Goal: Transaction & Acquisition: Purchase product/service

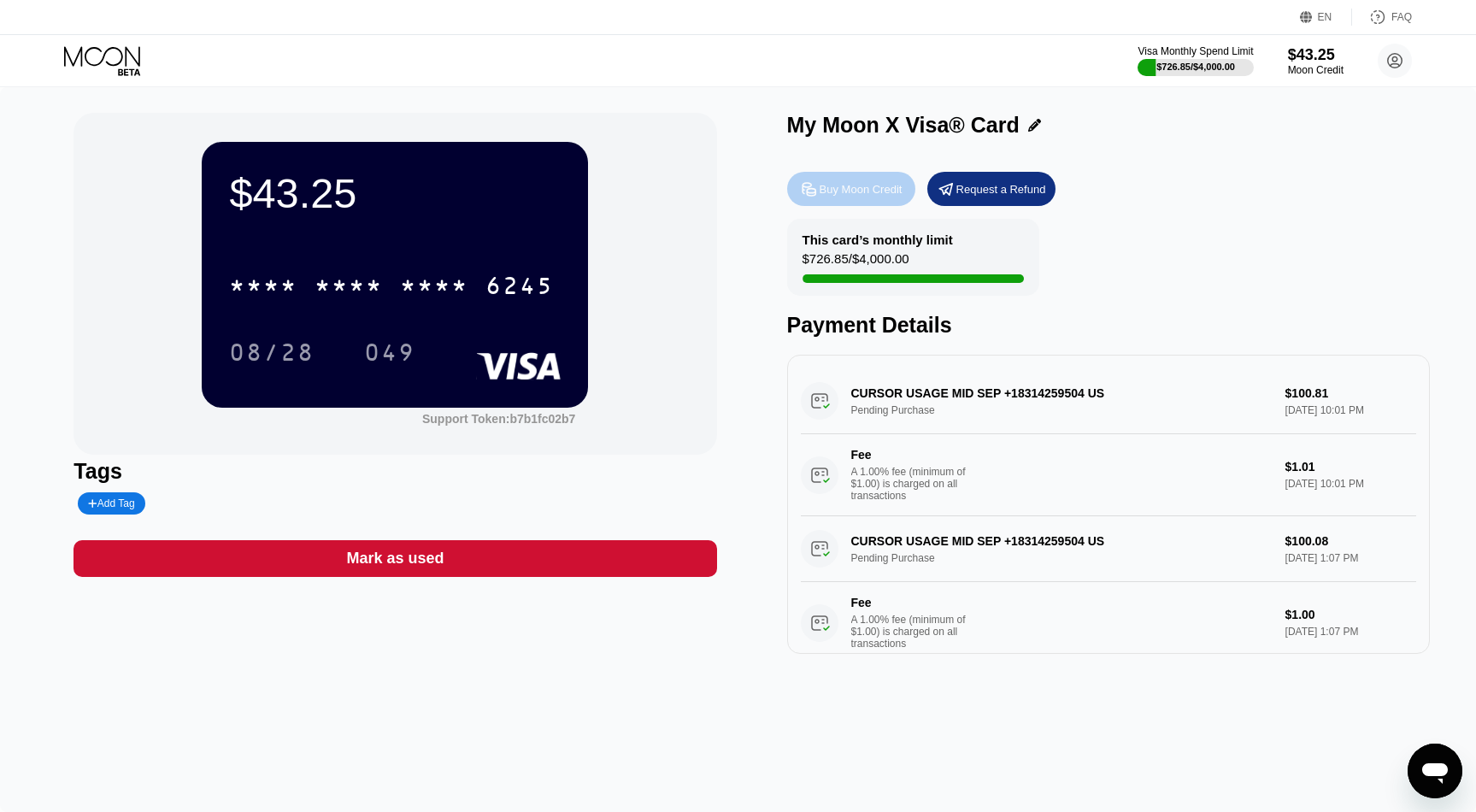
click at [815, 198] on div "Buy Moon Credit" at bounding box center [851, 188] width 128 height 34
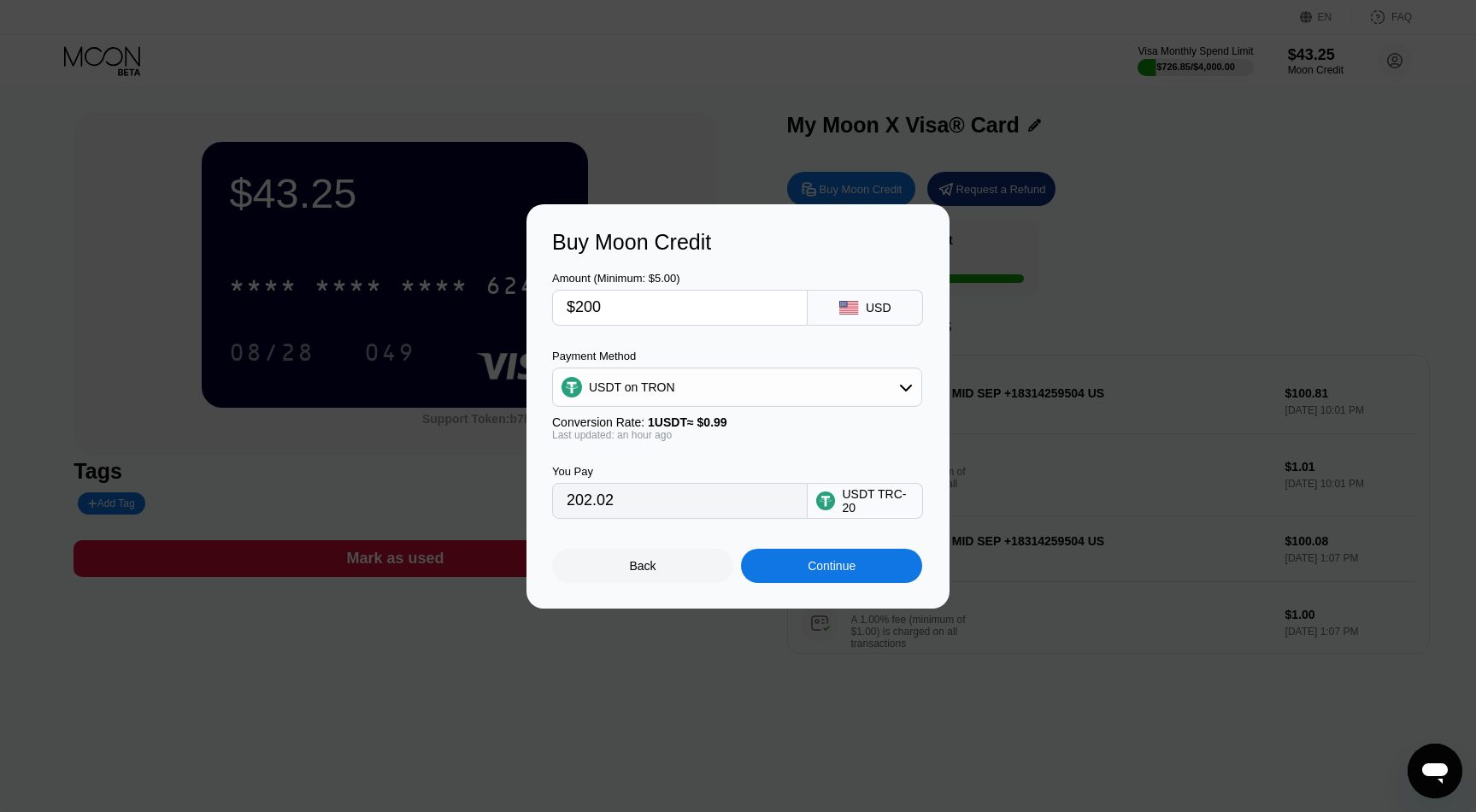
click at [706, 382] on div "USDT on TRON" at bounding box center [738, 386] width 369 height 34
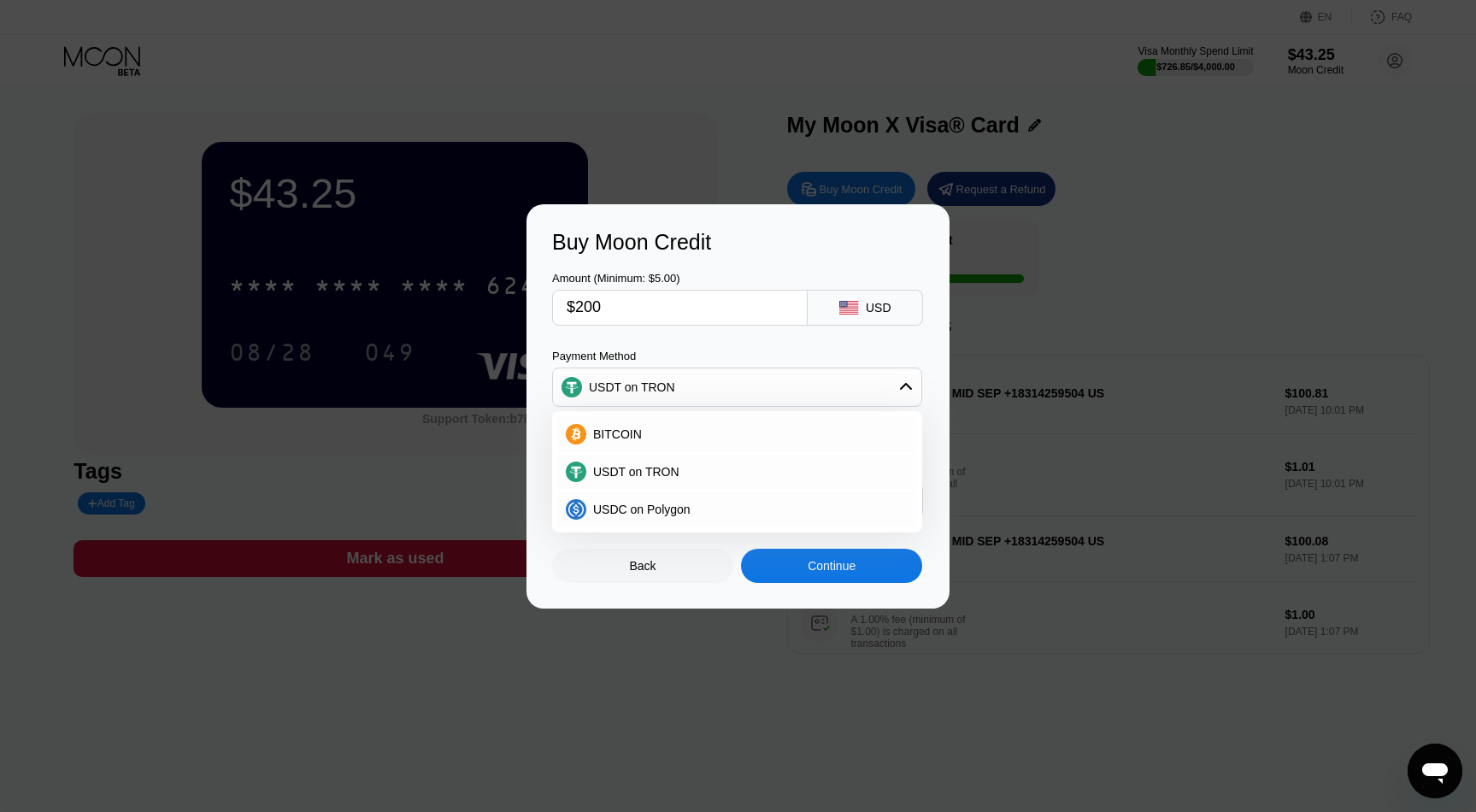
click at [706, 382] on div "USDT on TRON" at bounding box center [738, 386] width 369 height 34
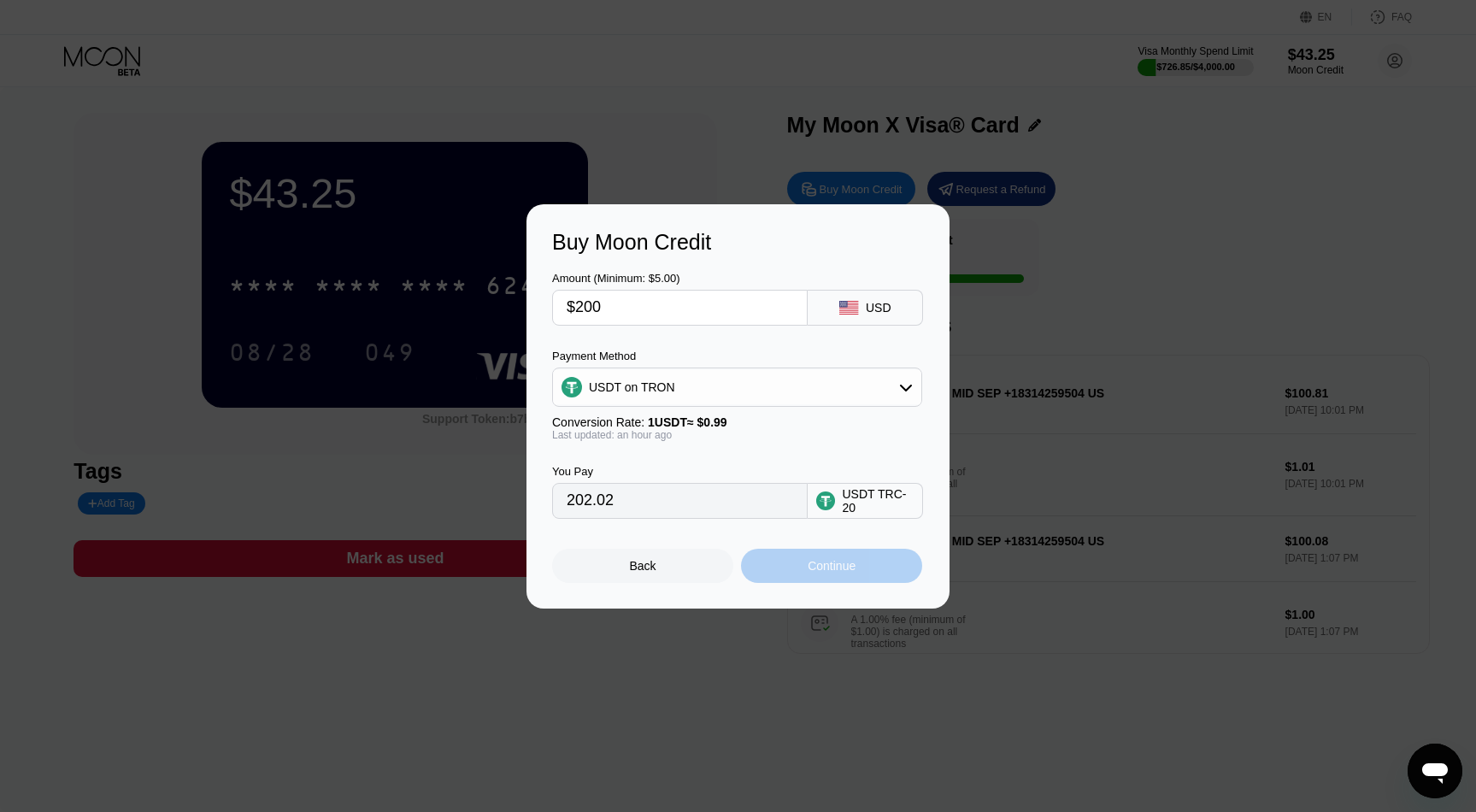
click at [802, 570] on div "Continue" at bounding box center [831, 565] width 181 height 34
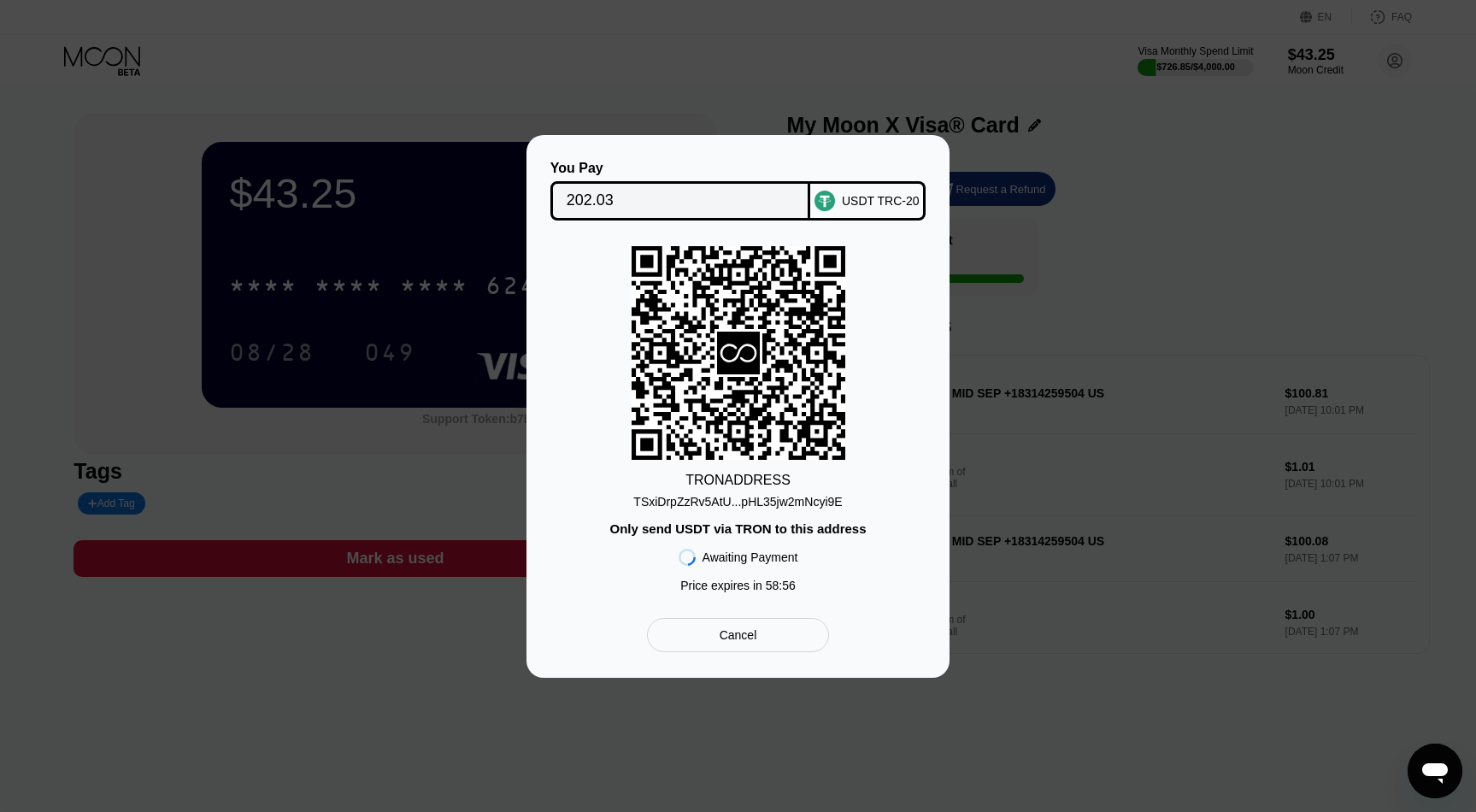
click at [802, 527] on div "Only send USDT via TRON to this address" at bounding box center [738, 528] width 256 height 15
click at [796, 493] on div "TSxiDrpZzRv5AtU...pHL35jw2mNcyi9E" at bounding box center [738, 499] width 209 height 21
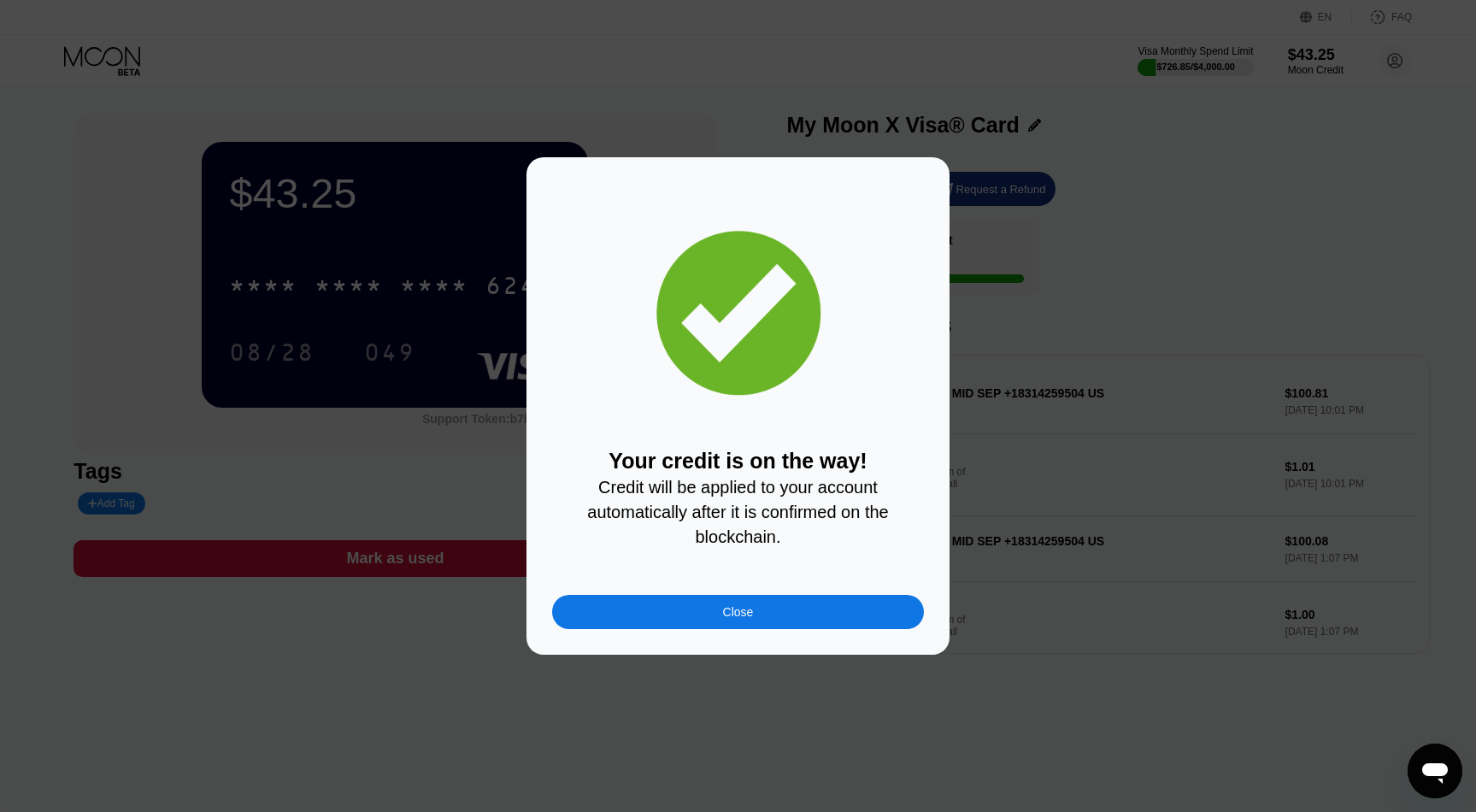
click at [754, 594] on div "Your credit is on the way! Credit will be applied to your account automatically…" at bounding box center [738, 405] width 371 height 446
click at [740, 602] on div "Close" at bounding box center [738, 611] width 371 height 34
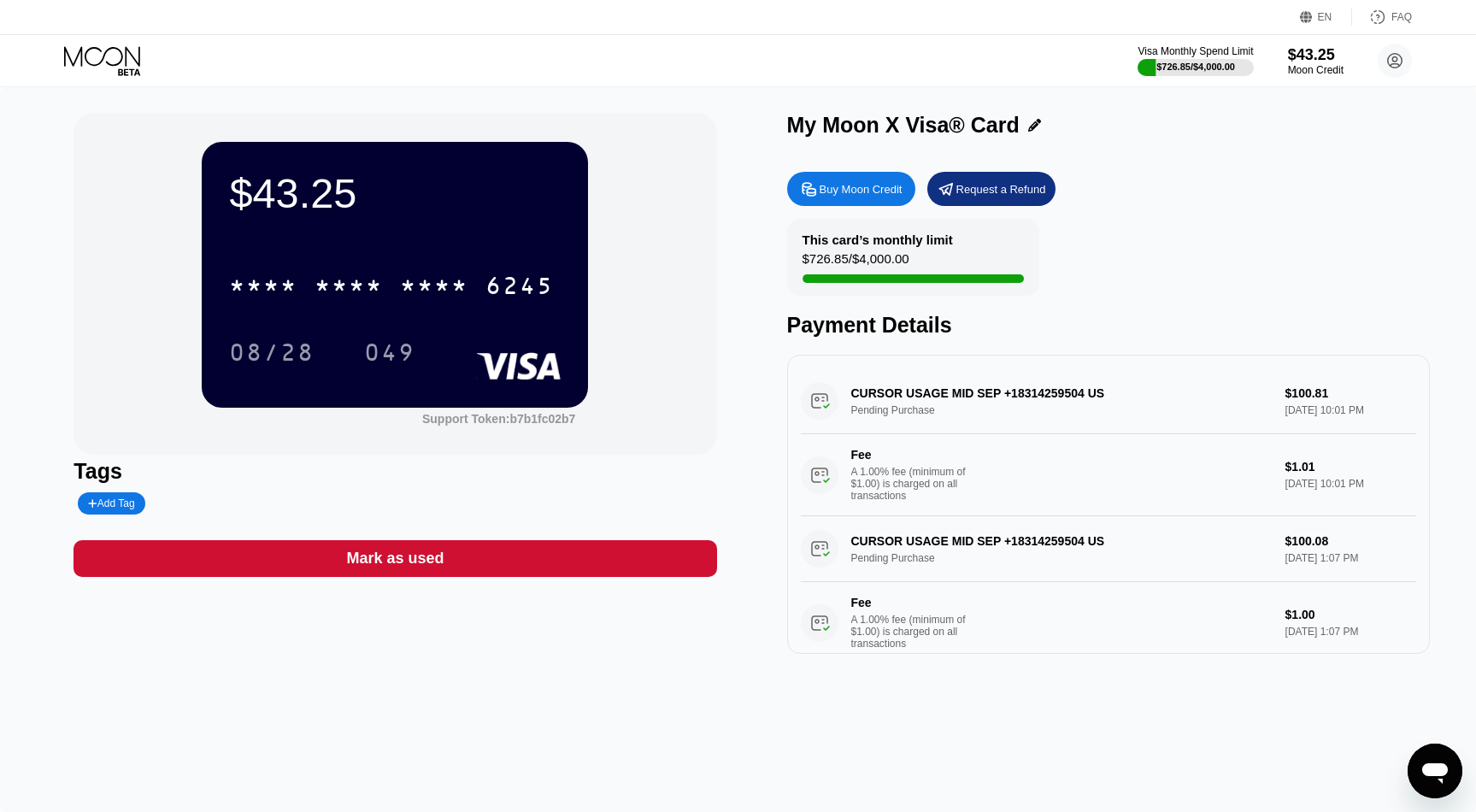
click at [877, 377] on div "CURSOR USAGE MID SEP +18314259504 US Pending Purchase $100.81 Sep 19, 2025 10:0…" at bounding box center [1108, 442] width 616 height 148
click at [854, 242] on div "This card’s monthly limit" at bounding box center [878, 240] width 151 height 15
click at [435, 250] on div "$43.25 * * * * * * * * * * * * 6245 08/28 049" at bounding box center [395, 274] width 386 height 265
click at [121, 74] on icon at bounding box center [129, 72] width 23 height 7
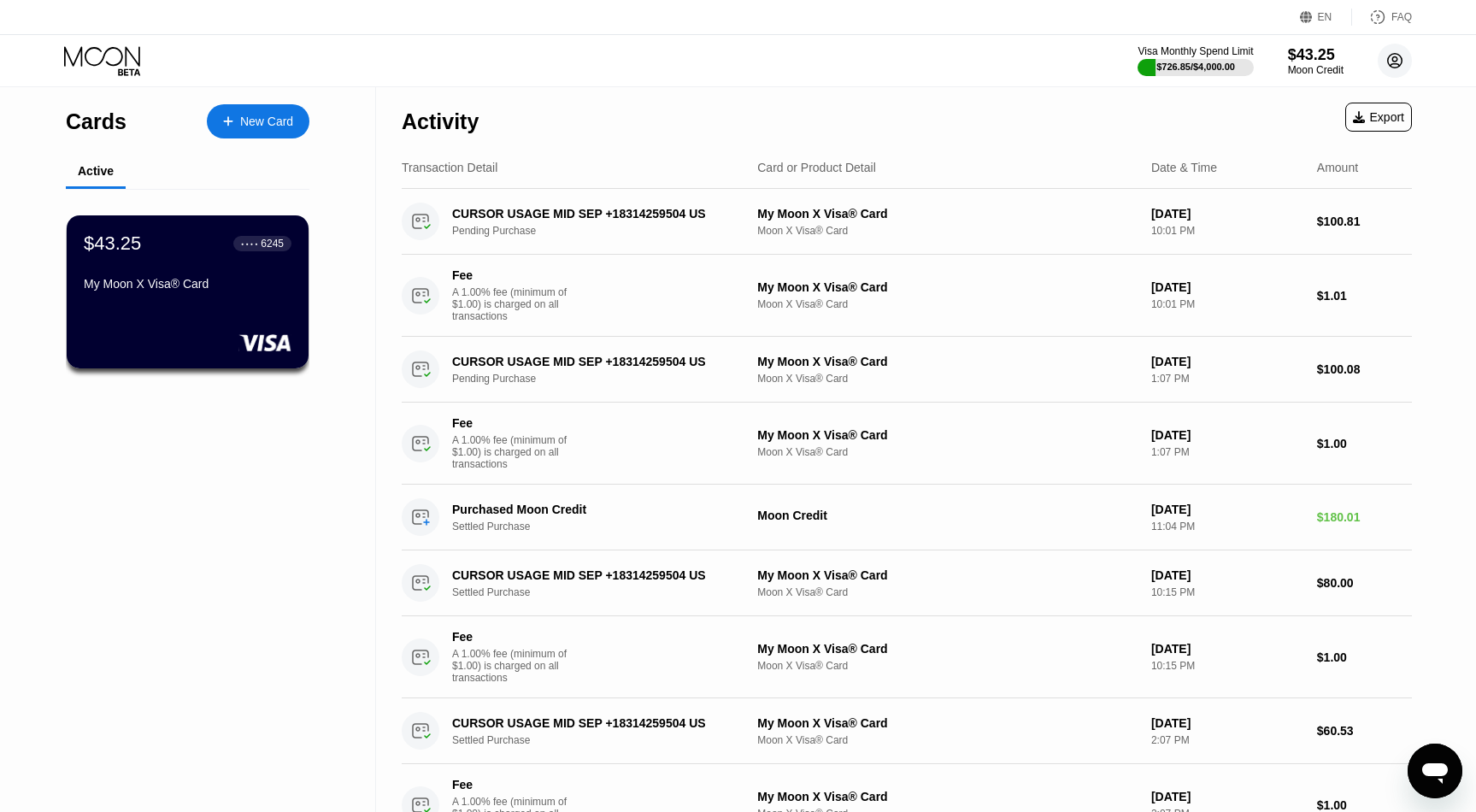
click at [1383, 55] on circle at bounding box center [1394, 60] width 34 height 34
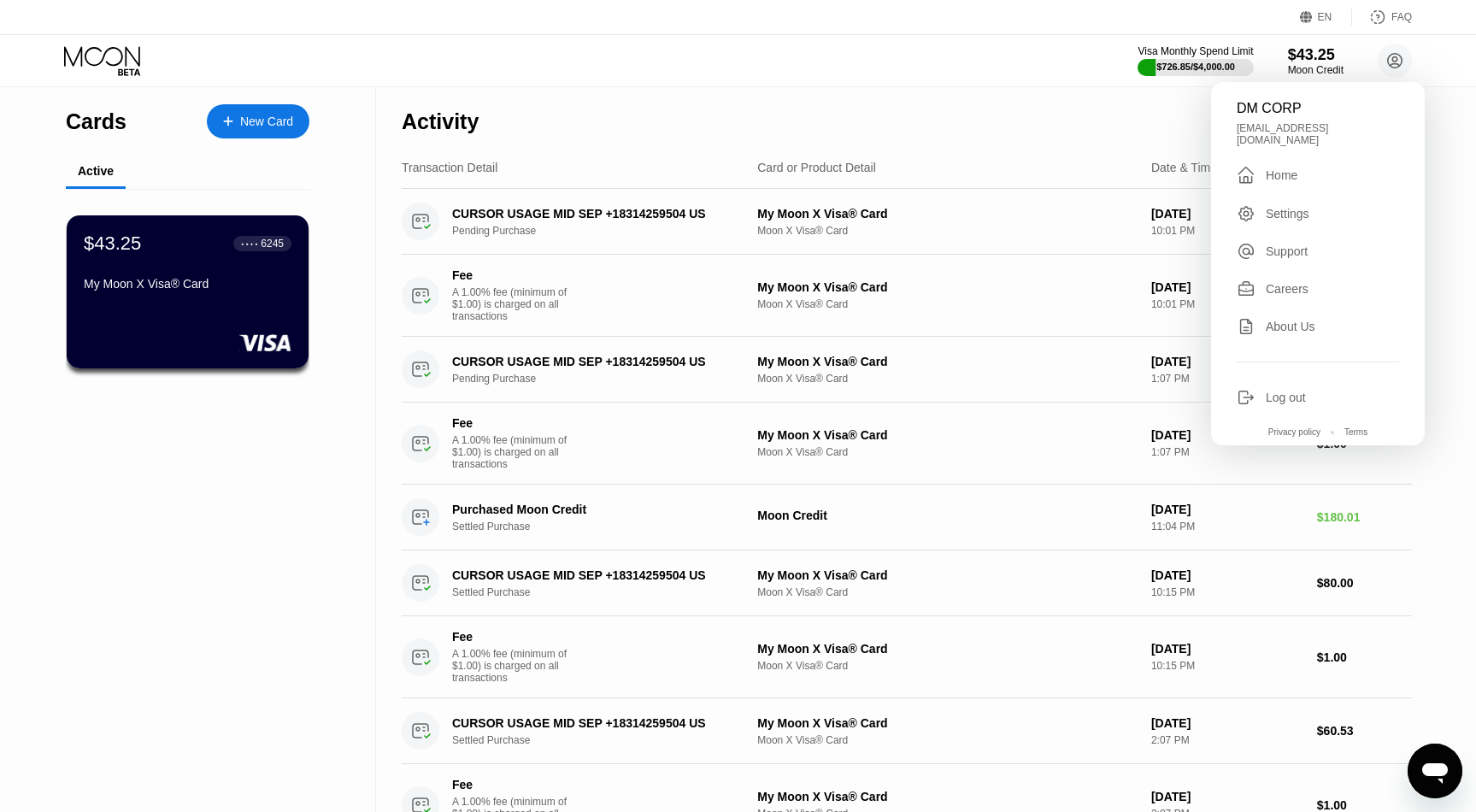
click at [1270, 208] on div "Settings" at bounding box center [1287, 214] width 43 height 14
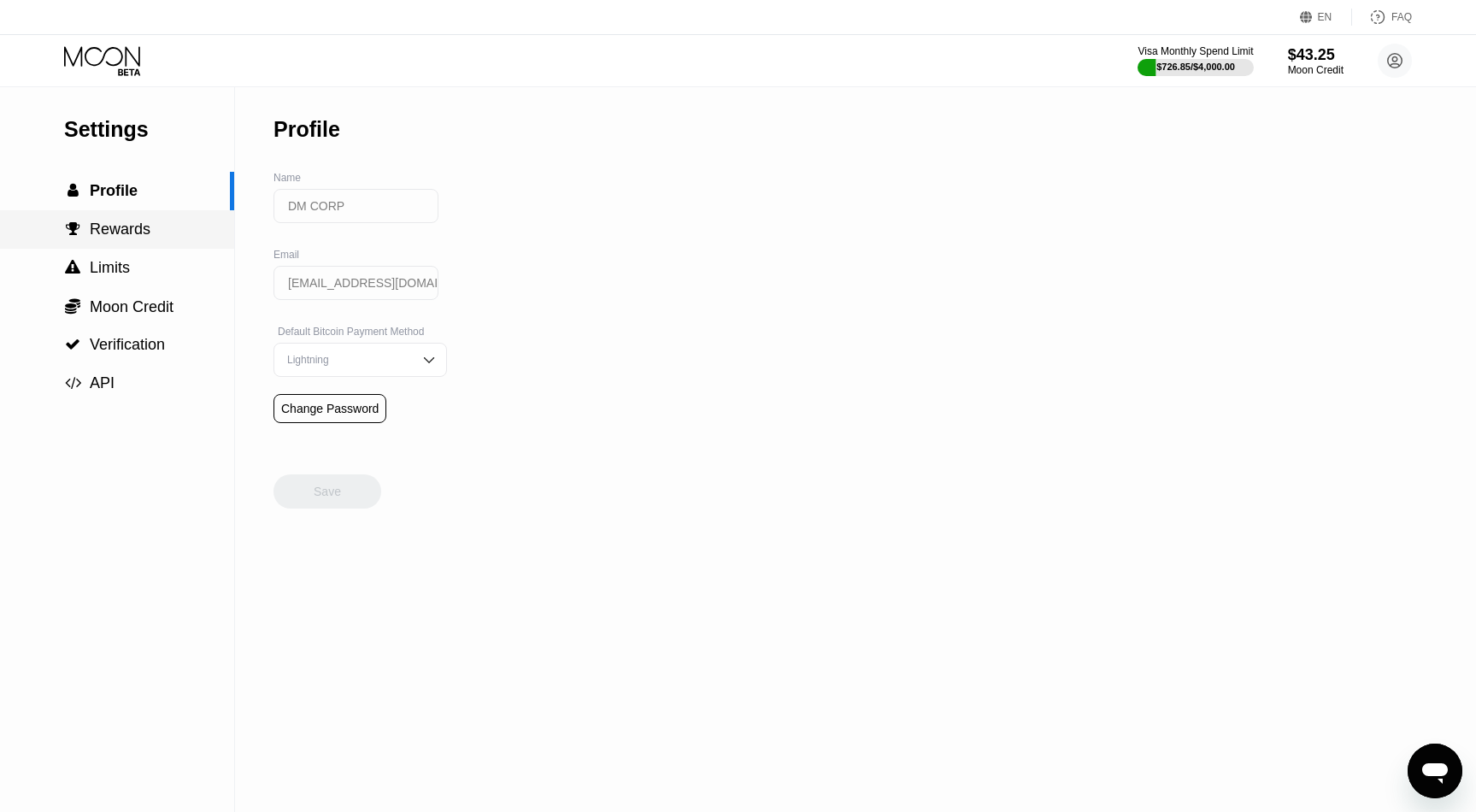
click at [132, 255] on div " Limits" at bounding box center [117, 267] width 235 height 38
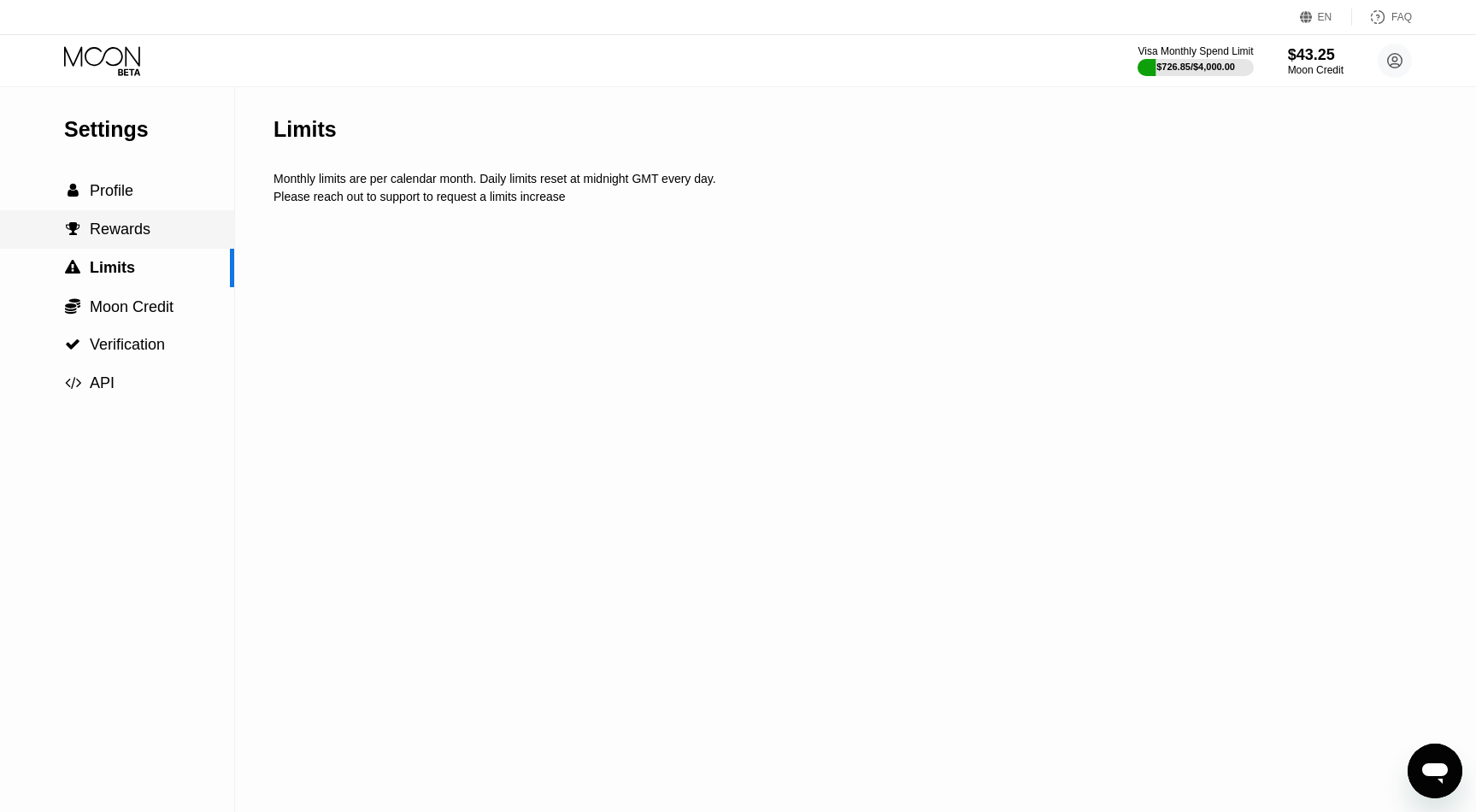
click at [132, 234] on span "Rewards" at bounding box center [120, 229] width 61 height 17
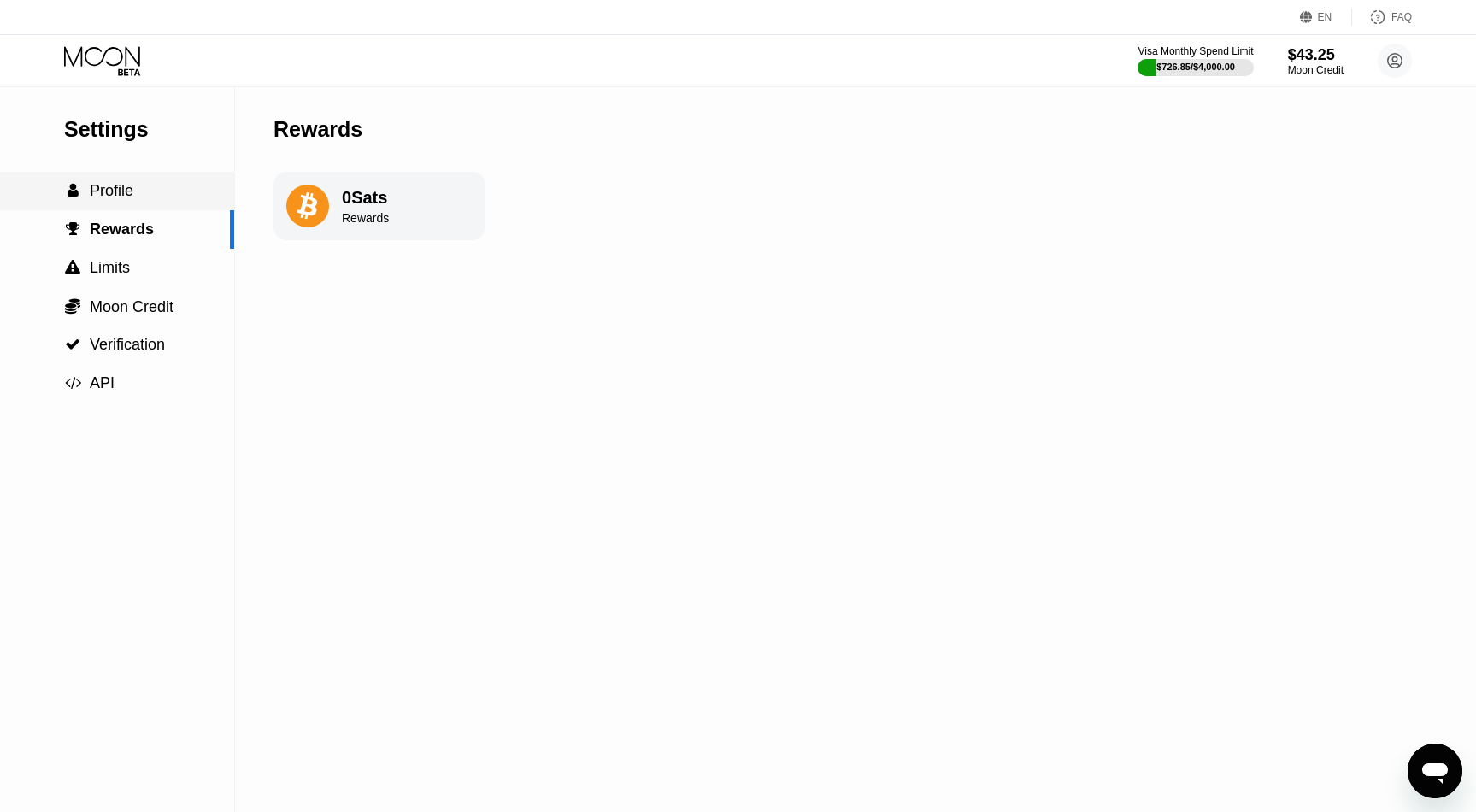
click at [140, 203] on div " Profile" at bounding box center [117, 190] width 235 height 38
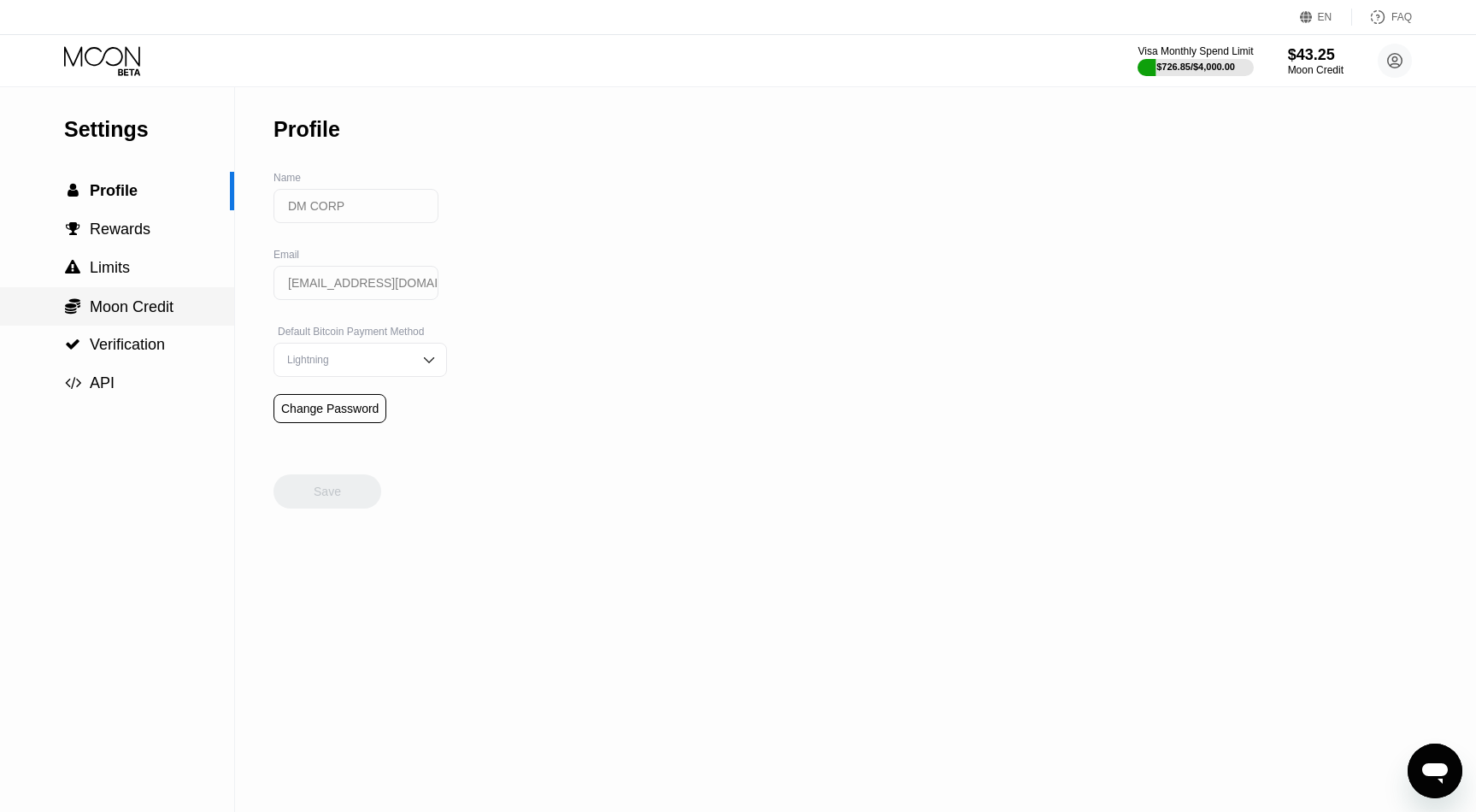
click at [163, 306] on span "Moon Credit" at bounding box center [132, 307] width 84 height 17
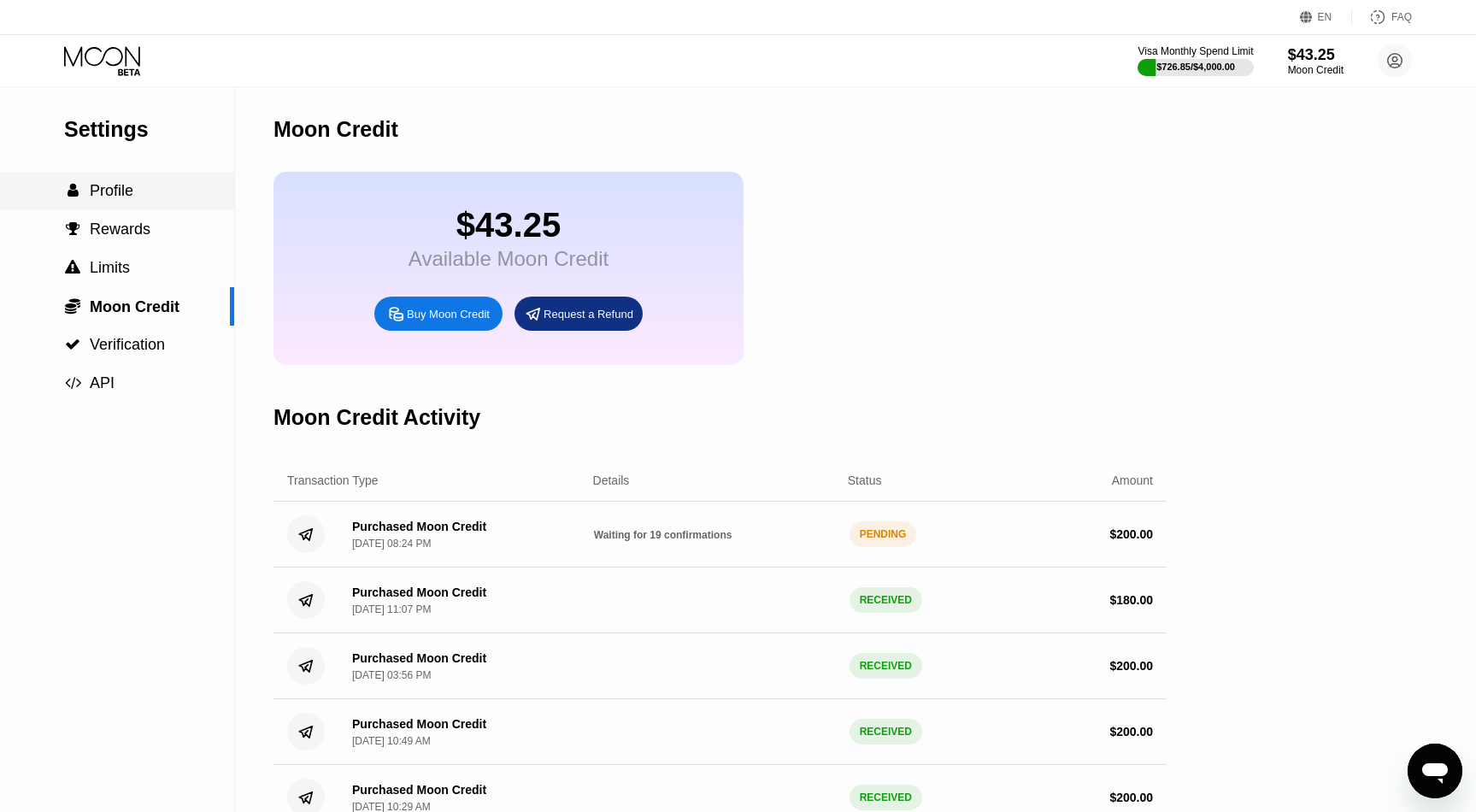
click at [134, 189] on div " Profile" at bounding box center [117, 190] width 235 height 18
